Goal: Information Seeking & Learning: Learn about a topic

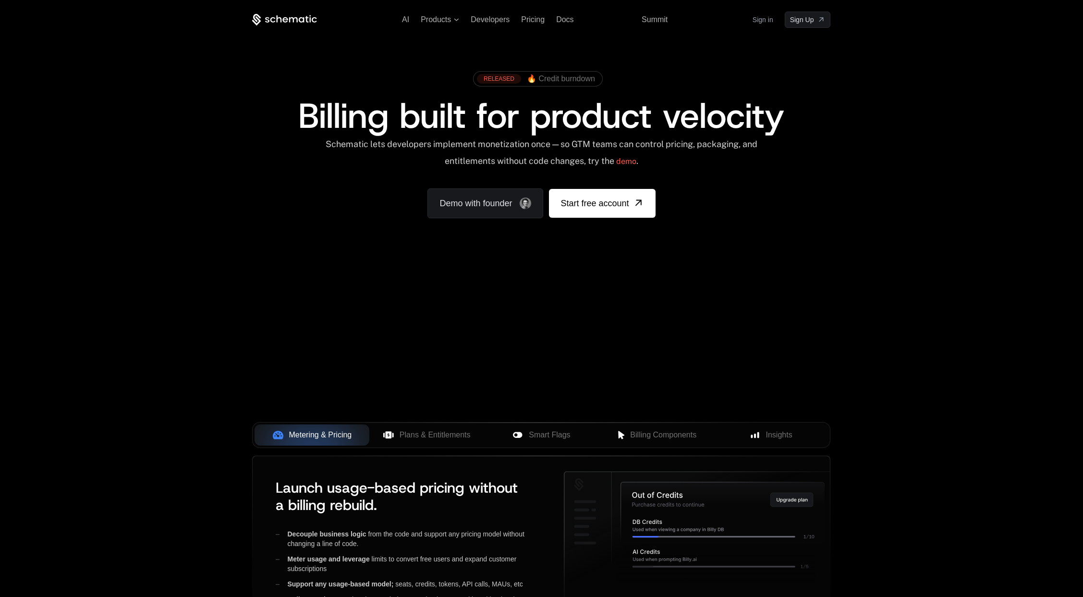
click at [761, 22] on link "Sign in" at bounding box center [763, 19] width 21 height 15
click at [766, 21] on link "Sign in" at bounding box center [763, 19] width 21 height 15
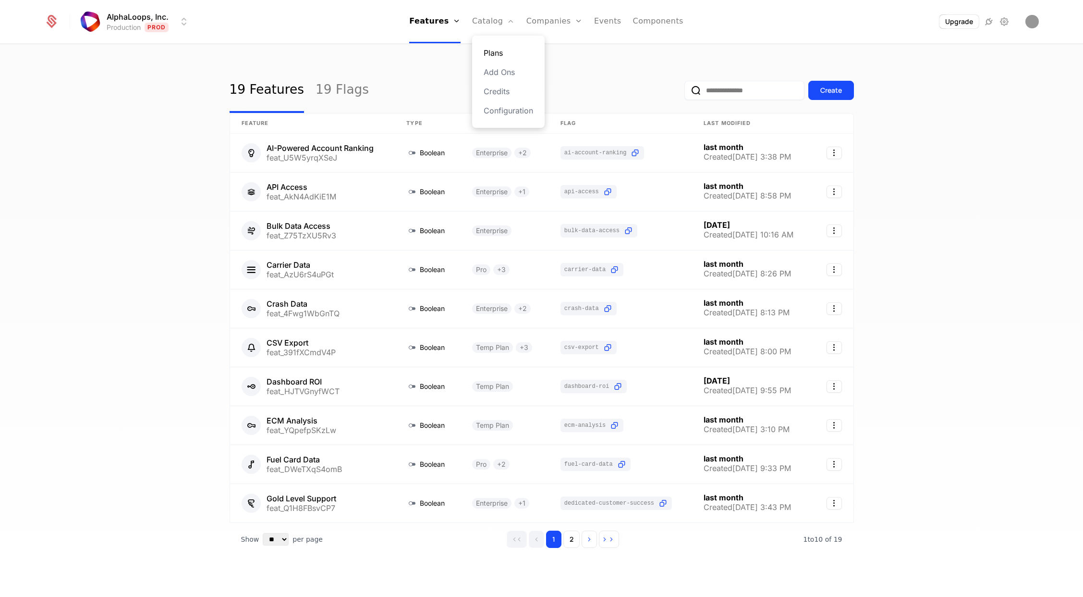
click at [504, 50] on link "Plans" at bounding box center [508, 53] width 49 height 12
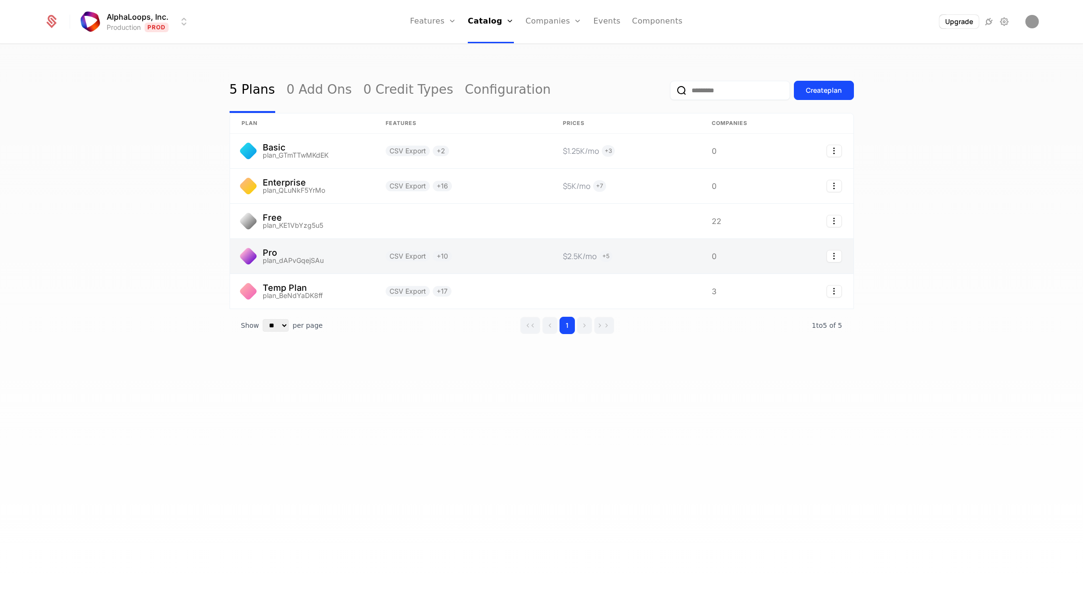
click at [279, 259] on link at bounding box center [302, 256] width 144 height 35
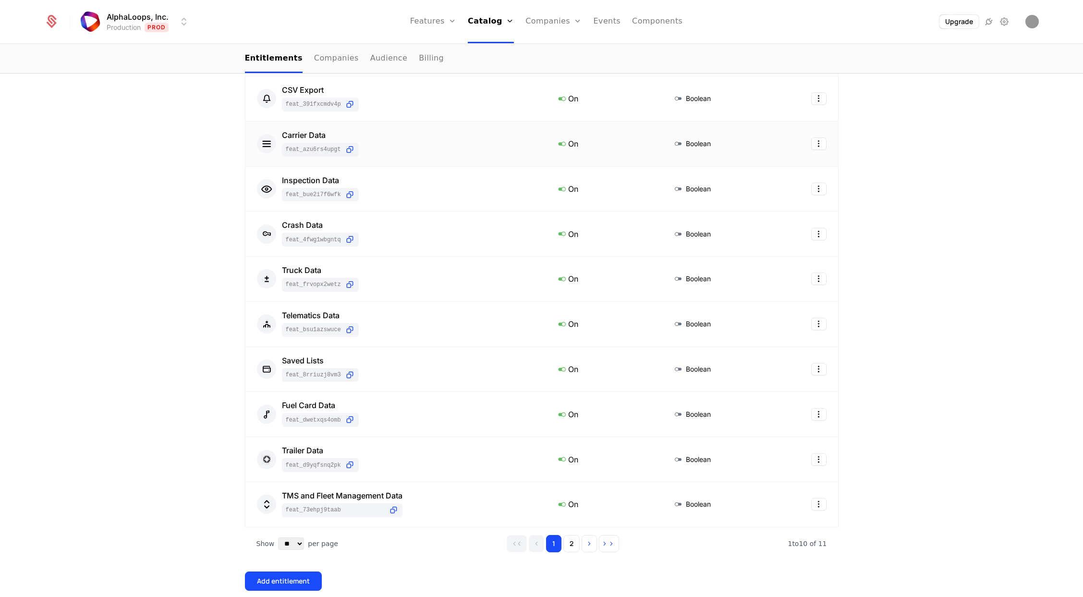
scroll to position [328, 0]
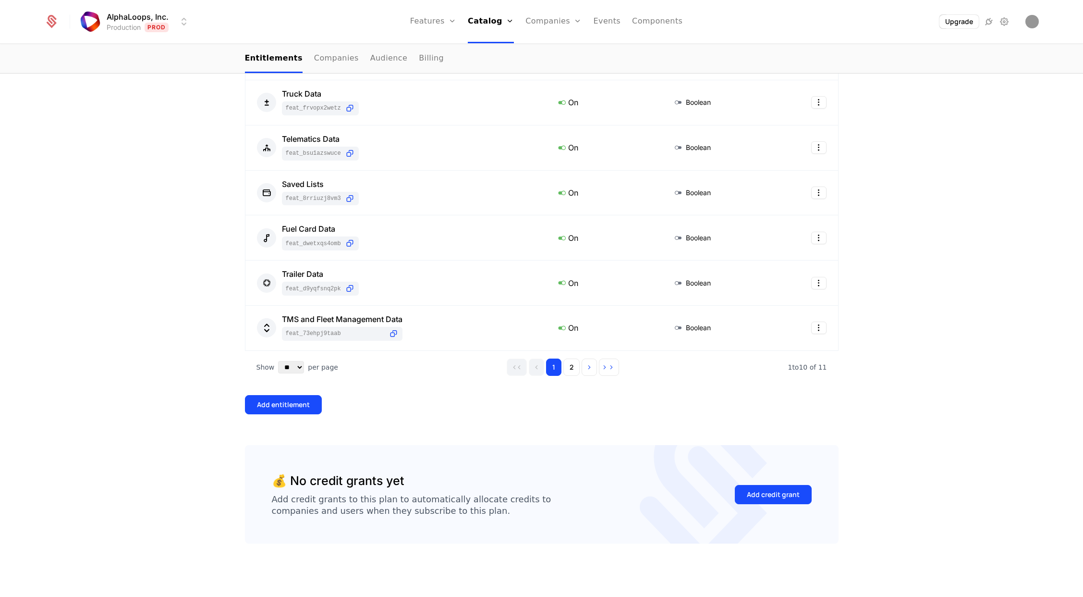
click at [575, 367] on button "2" at bounding box center [571, 366] width 16 height 17
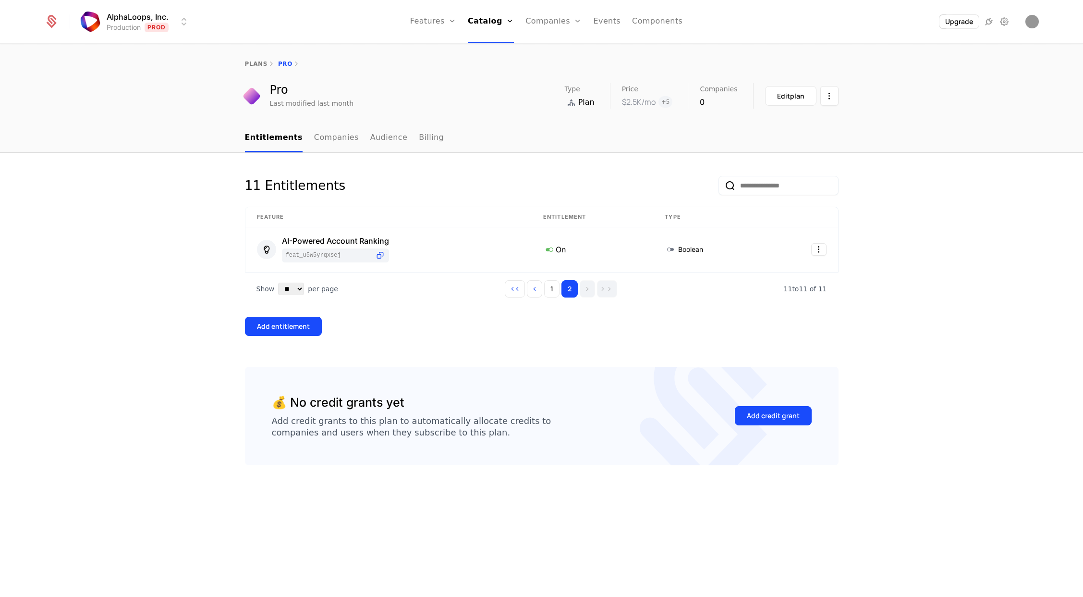
scroll to position [0, 0]
click at [556, 289] on button "1" at bounding box center [551, 288] width 15 height 17
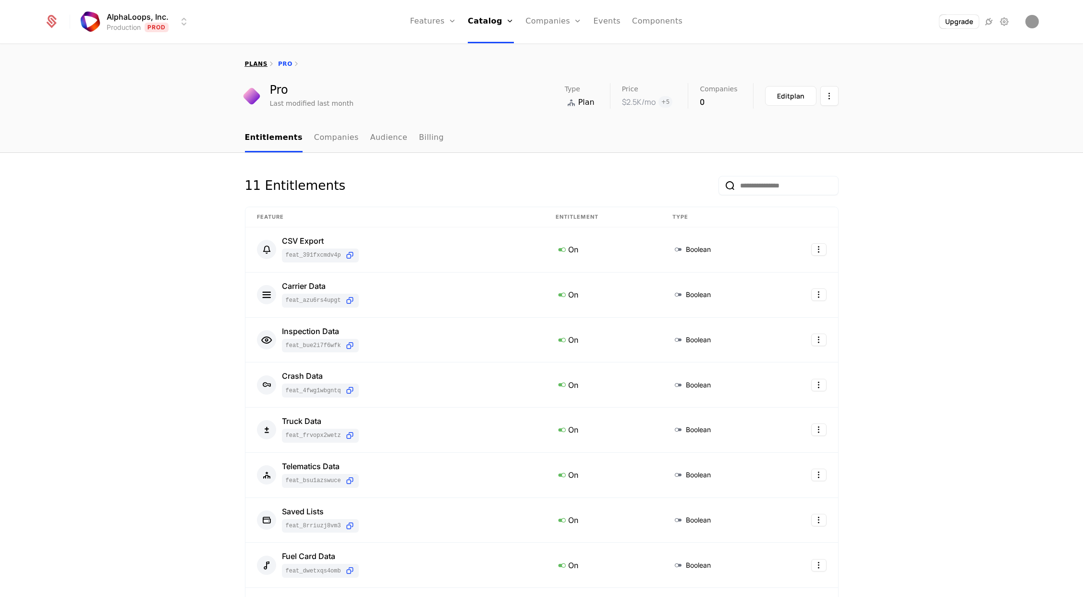
click at [254, 63] on link "plans" at bounding box center [256, 64] width 23 height 7
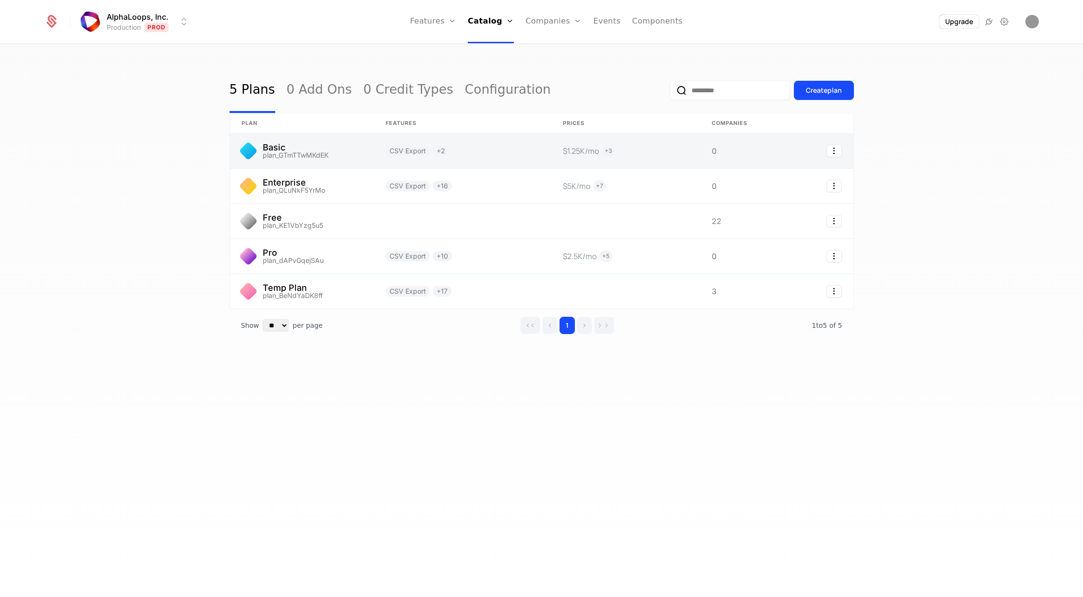
click at [315, 147] on link at bounding box center [302, 151] width 144 height 35
